Goal: Task Accomplishment & Management: Manage account settings

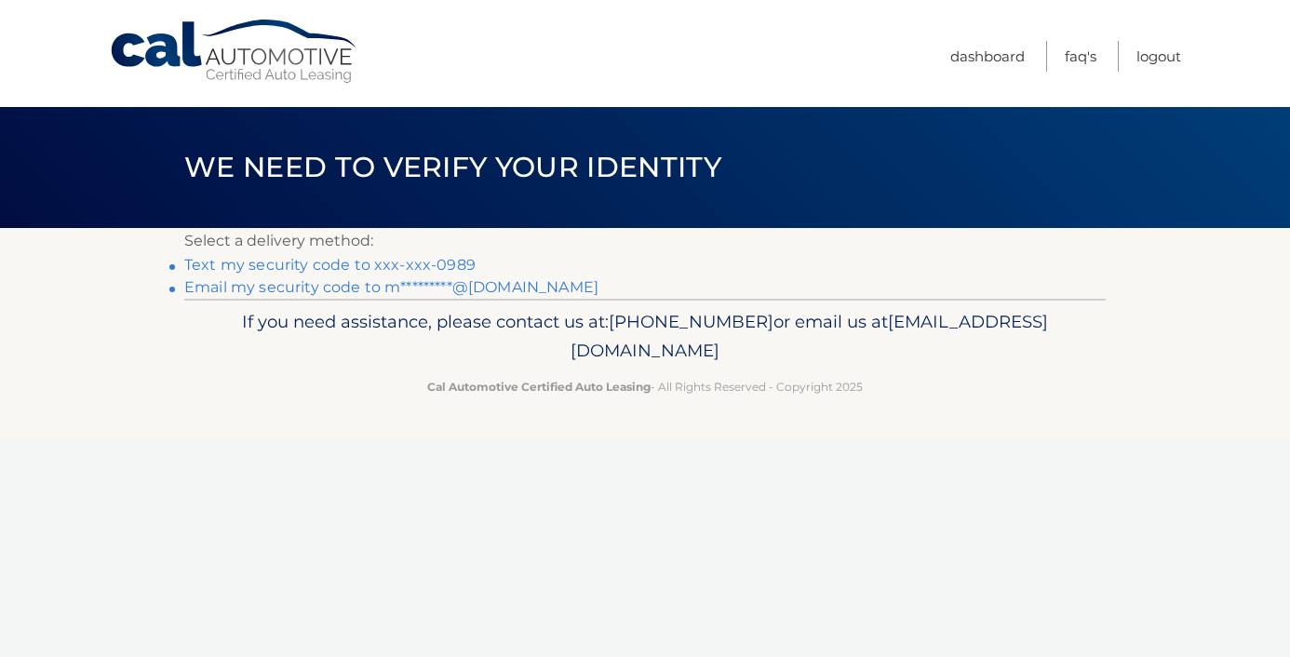
click at [359, 265] on link "Text my security code to xxx-xxx-0989" at bounding box center [329, 265] width 291 height 18
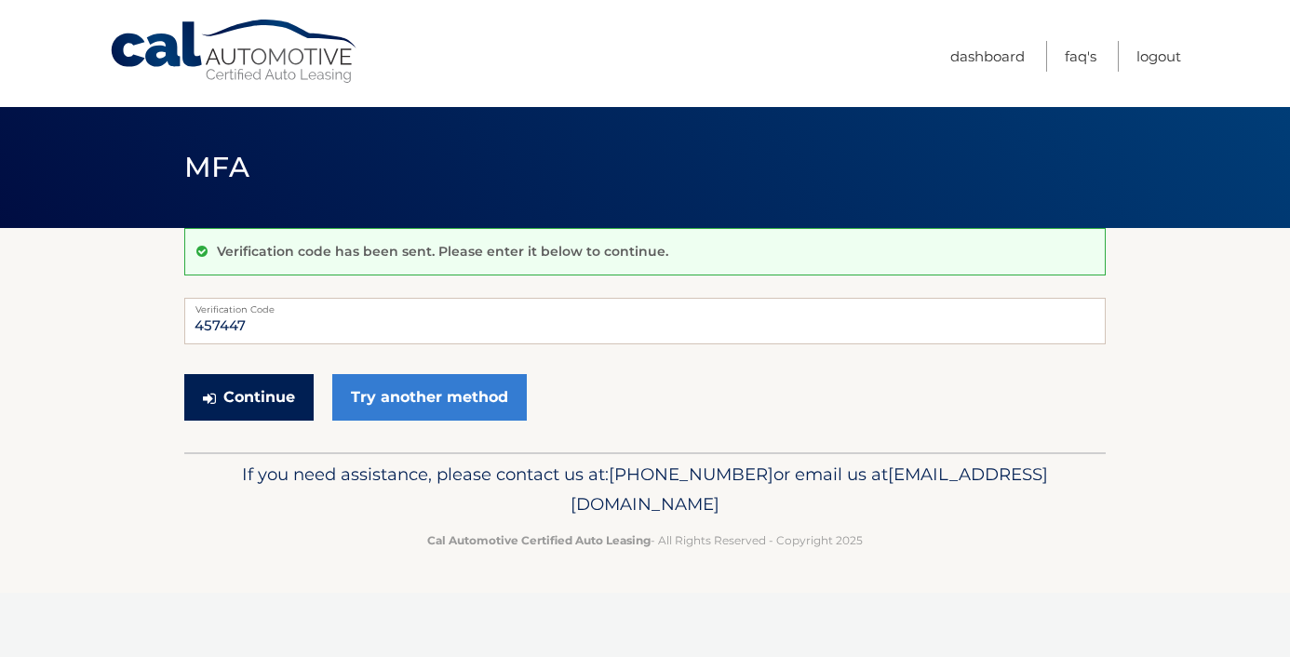
type input "457447"
click at [249, 406] on button "Continue" at bounding box center [248, 397] width 129 height 47
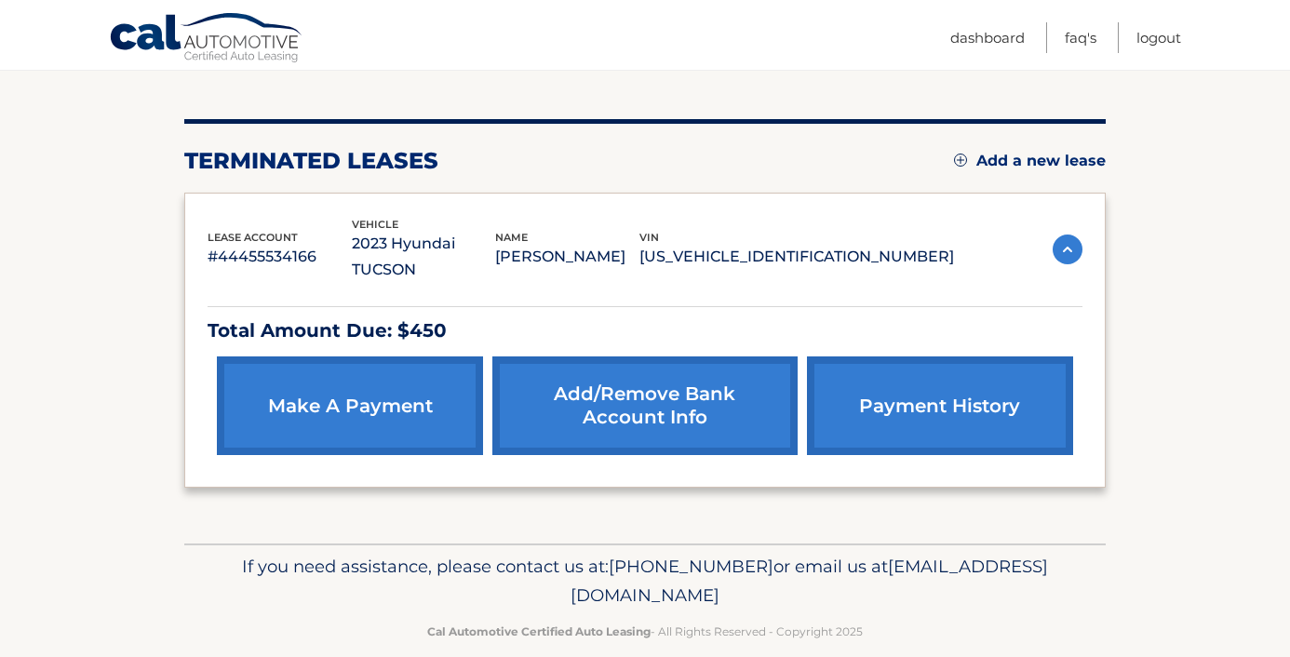
scroll to position [192, 0]
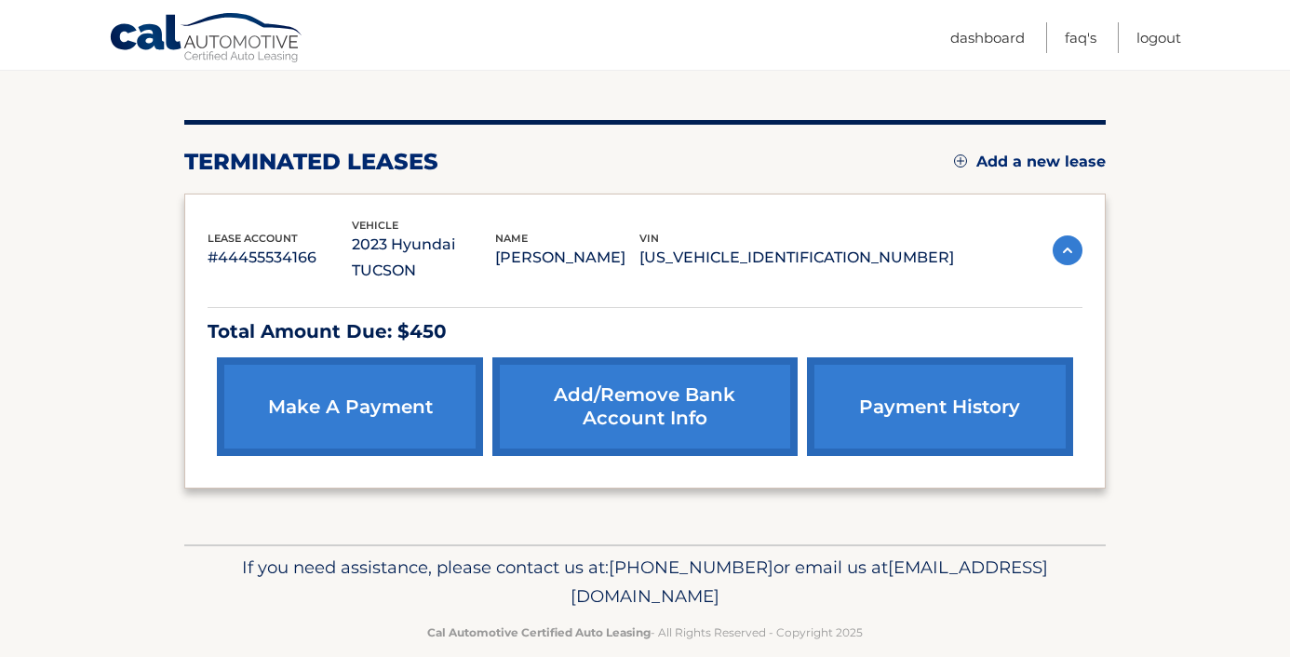
click at [633, 383] on link "Add/Remove bank account info" at bounding box center [644, 406] width 304 height 99
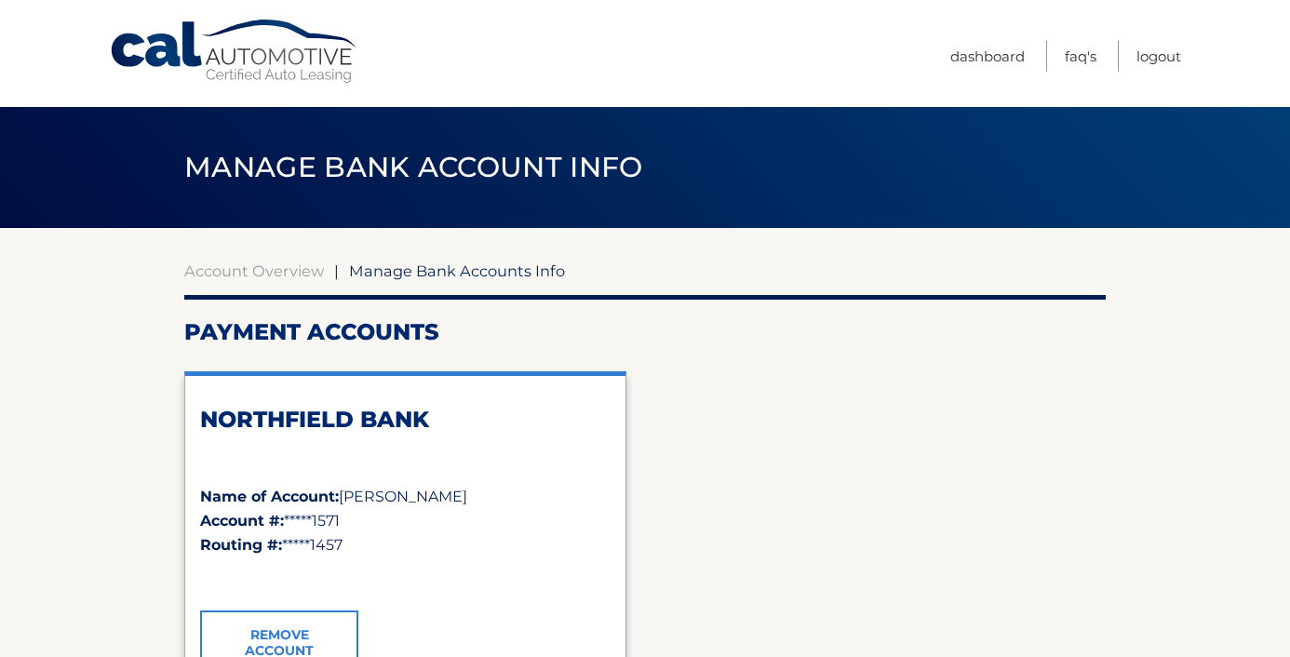
click at [312, 624] on link "Remove Account" at bounding box center [279, 643] width 158 height 65
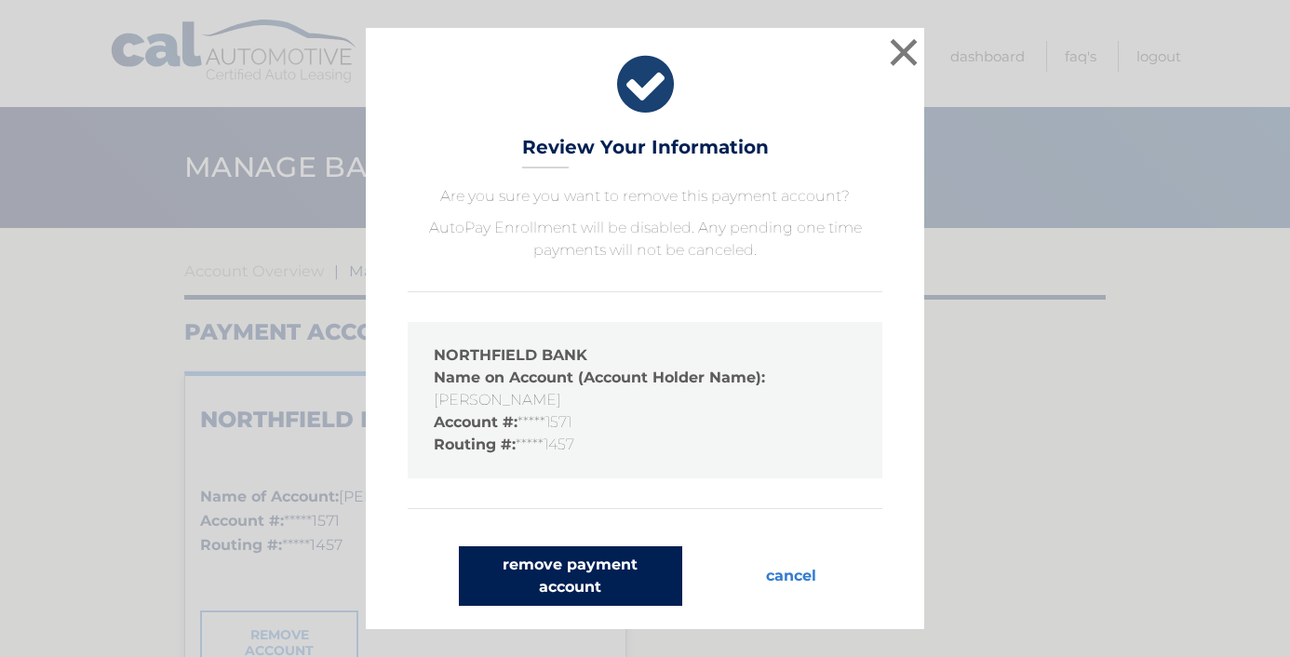
click at [594, 579] on button "remove payment account" at bounding box center [570, 576] width 223 height 60
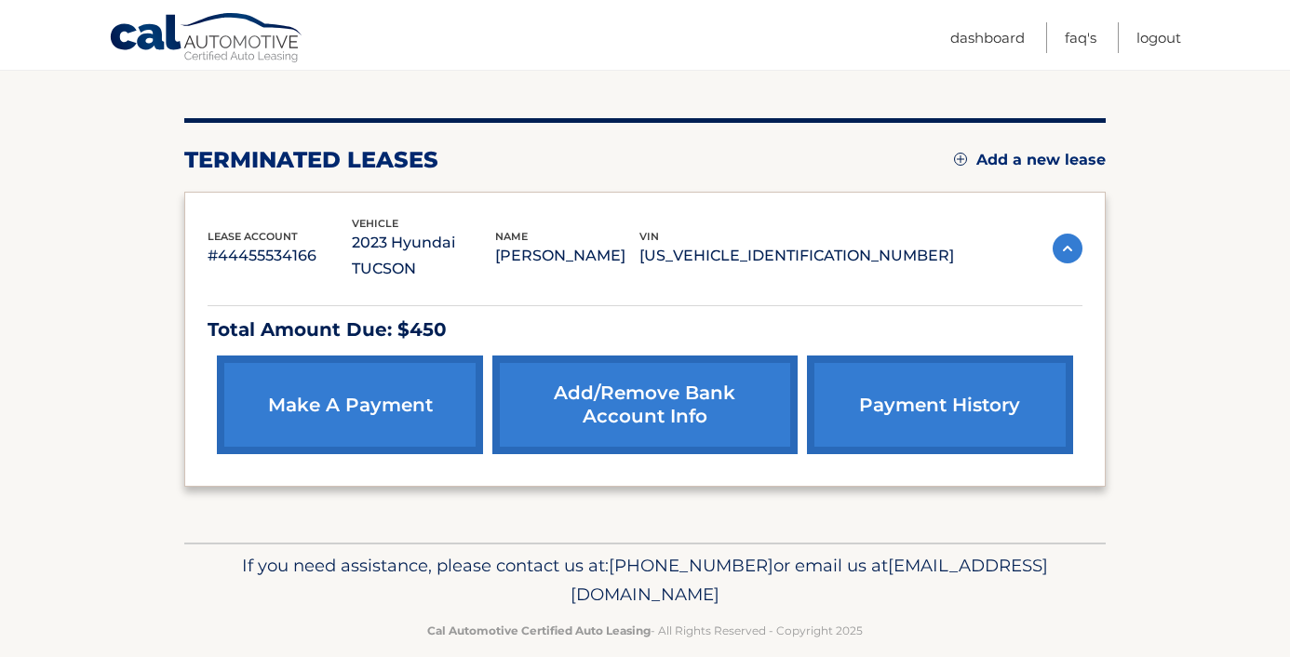
scroll to position [192, 0]
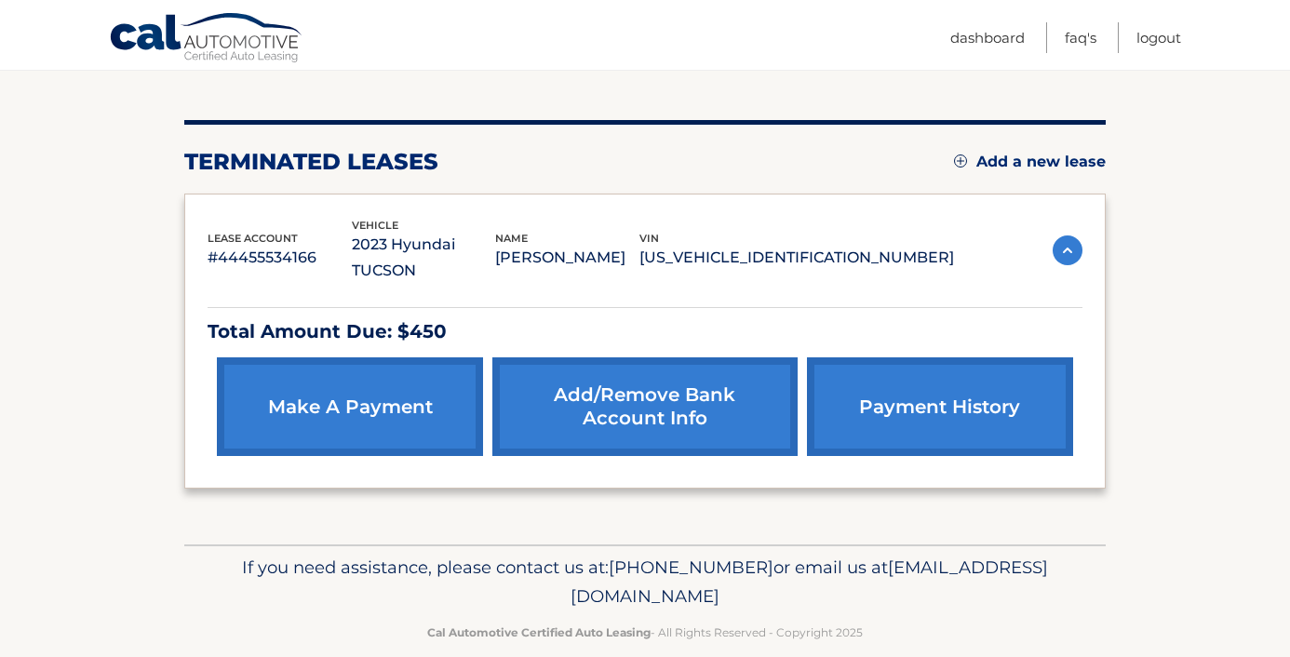
drag, startPoint x: 484, startPoint y: 569, endPoint x: 805, endPoint y: 582, distance: 321.4
click at [805, 582] on p "If you need assistance, please contact us at: [PHONE_NUMBER] or email us at [EM…" at bounding box center [644, 583] width 897 height 60
click at [778, 567] on span "[EMAIL_ADDRESS][DOMAIN_NAME]" at bounding box center [809, 582] width 477 height 51
drag, startPoint x: 482, startPoint y: 568, endPoint x: 804, endPoint y: 579, distance: 322.2
click at [804, 579] on span "[EMAIL_ADDRESS][DOMAIN_NAME]" at bounding box center [809, 582] width 477 height 51
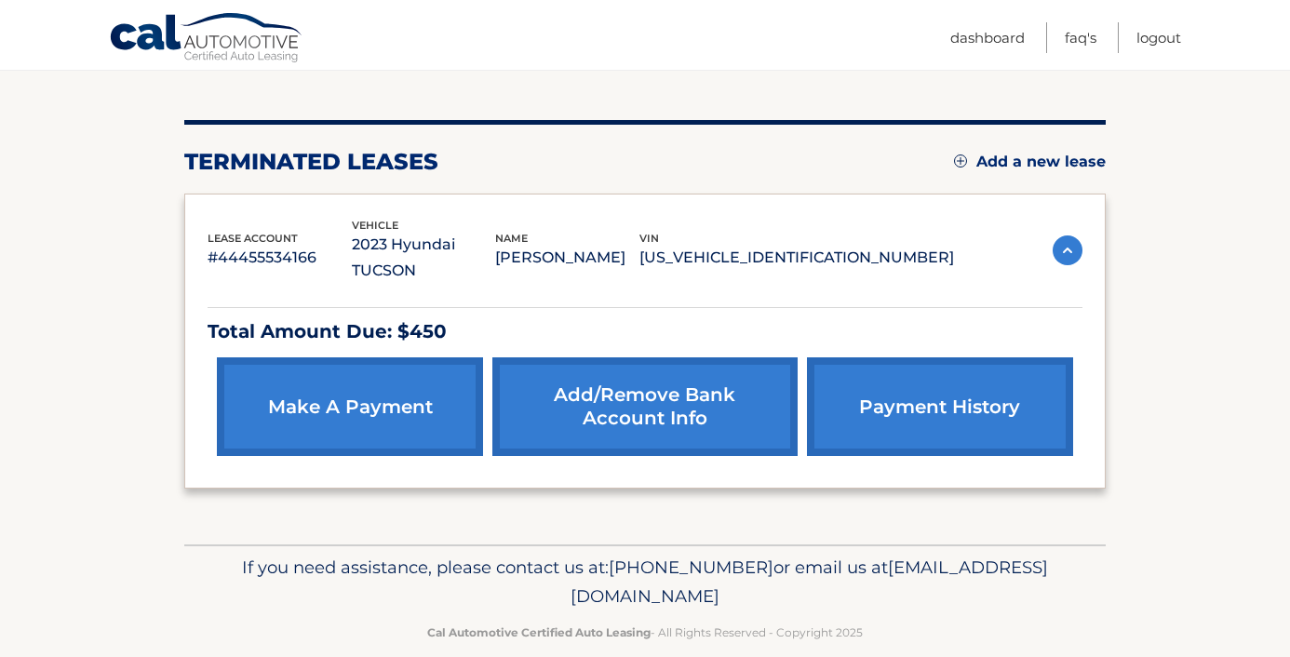
copy p "[EMAIL_ADDRESS][DOMAIN_NAME]"
click at [168, 51] on link "Cal Automotive" at bounding box center [206, 39] width 195 height 54
